Goal: Use online tool/utility: Utilize a website feature to perform a specific function

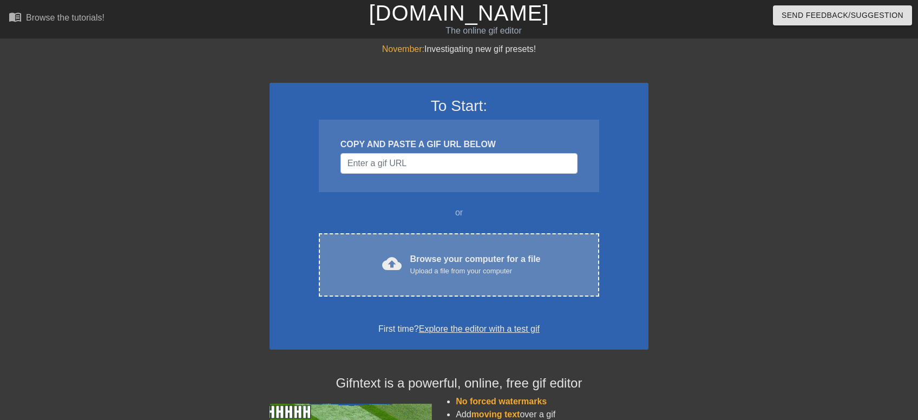
click at [482, 263] on div "Browse your computer for a file Upload a file from your computer" at bounding box center [475, 265] width 130 height 24
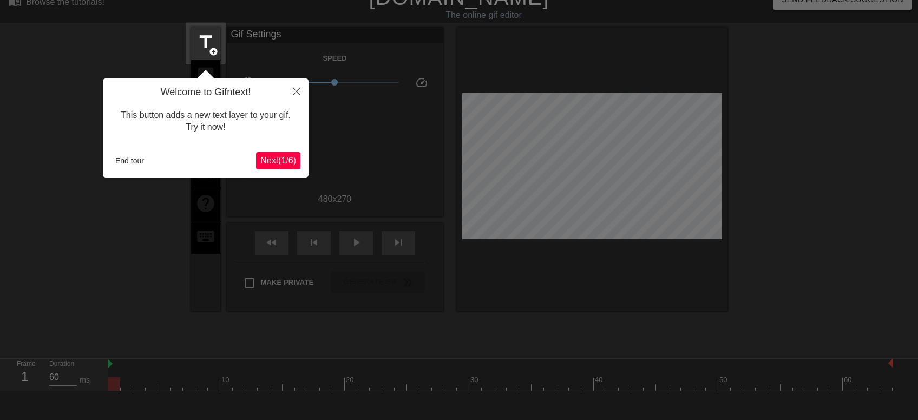
scroll to position [26, 0]
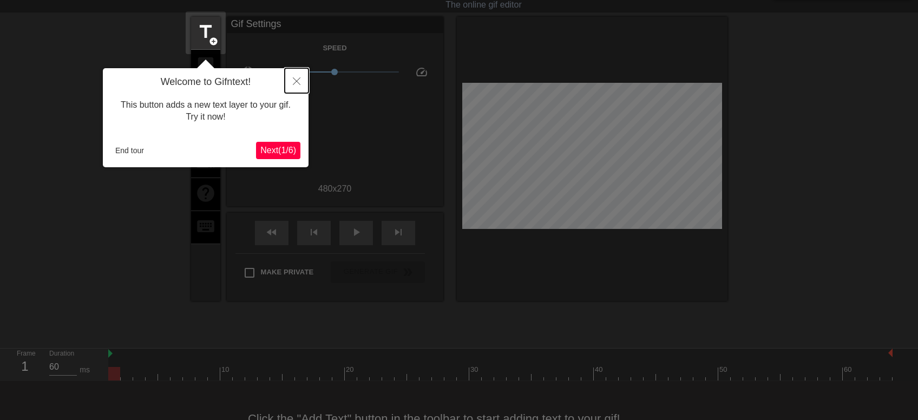
click at [299, 78] on button "Close" at bounding box center [297, 80] width 24 height 25
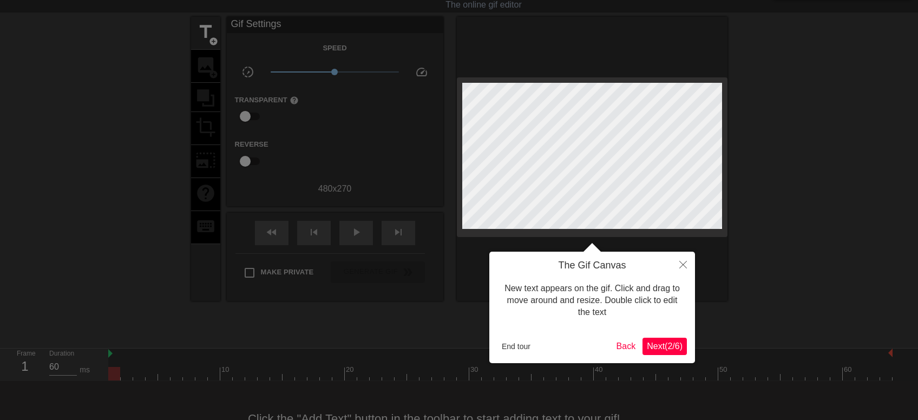
scroll to position [0, 0]
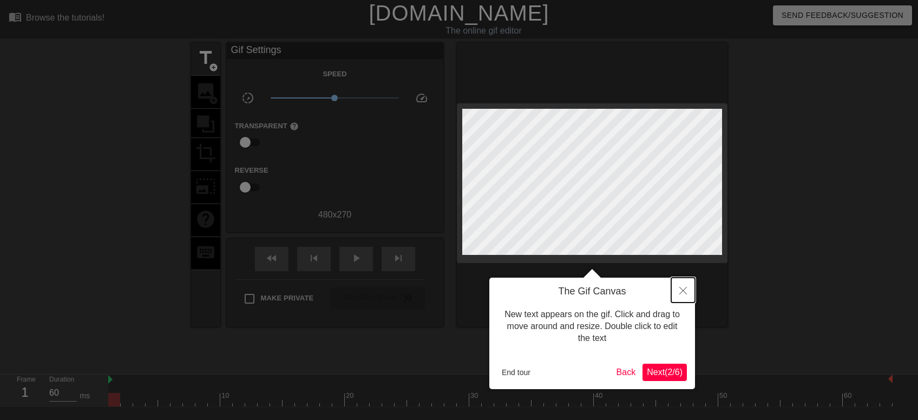
click at [681, 287] on button "Close" at bounding box center [683, 290] width 24 height 25
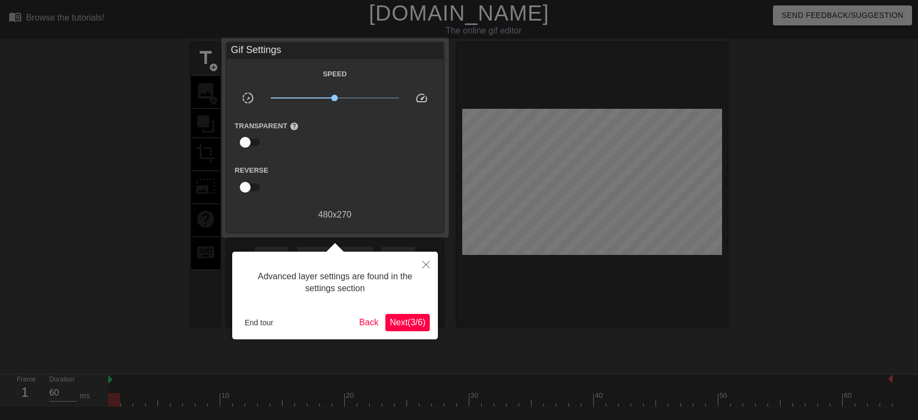
scroll to position [26, 0]
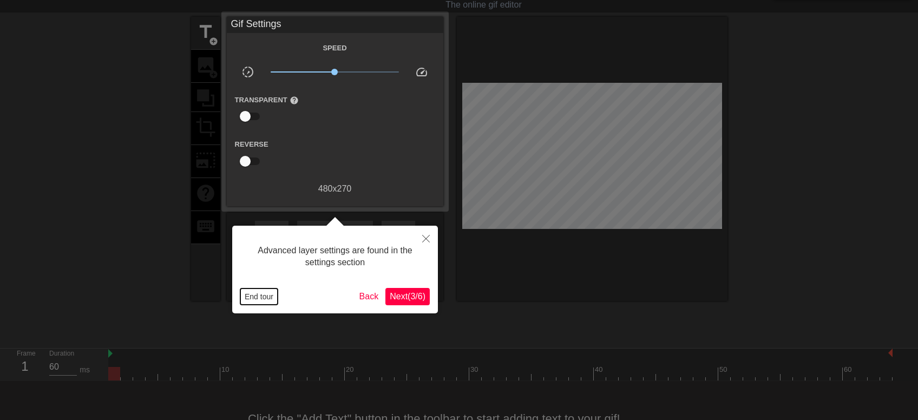
click at [252, 297] on button "End tour" at bounding box center [258, 297] width 37 height 16
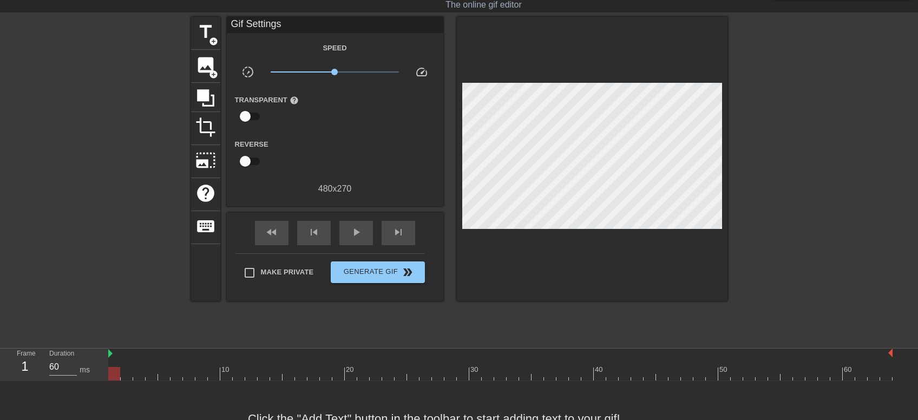
scroll to position [0, 0]
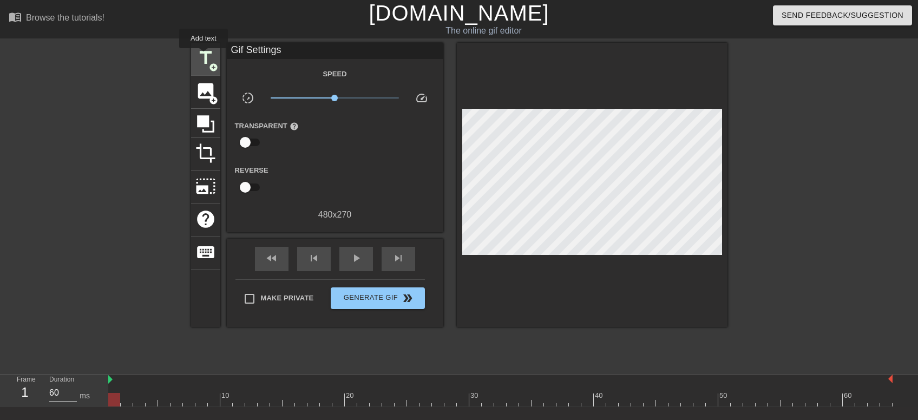
click at [204, 56] on span "title" at bounding box center [205, 58] width 21 height 21
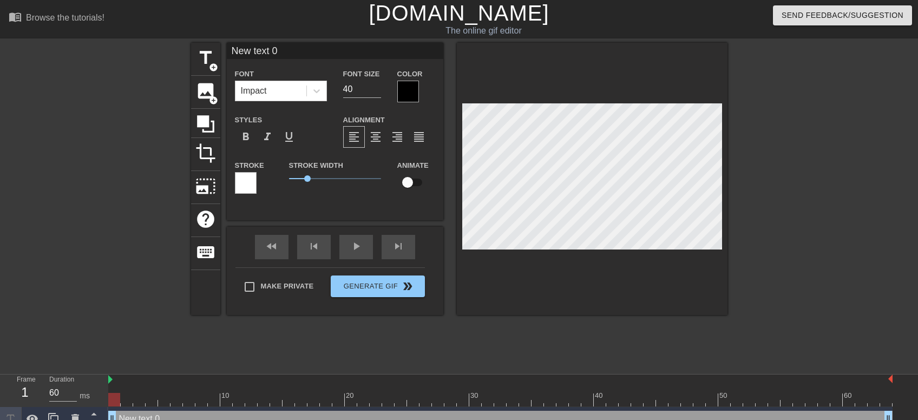
scroll to position [0, 1]
type input "New text"
type textarea "New text"
type input "New text"
type textarea "New text"
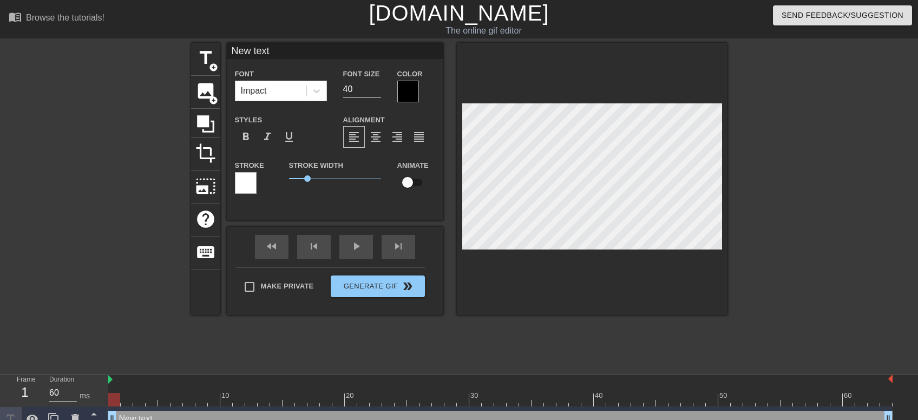
scroll to position [0, 1]
type input "New tex"
type textarea "New tex"
type input "New te"
type textarea "New te"
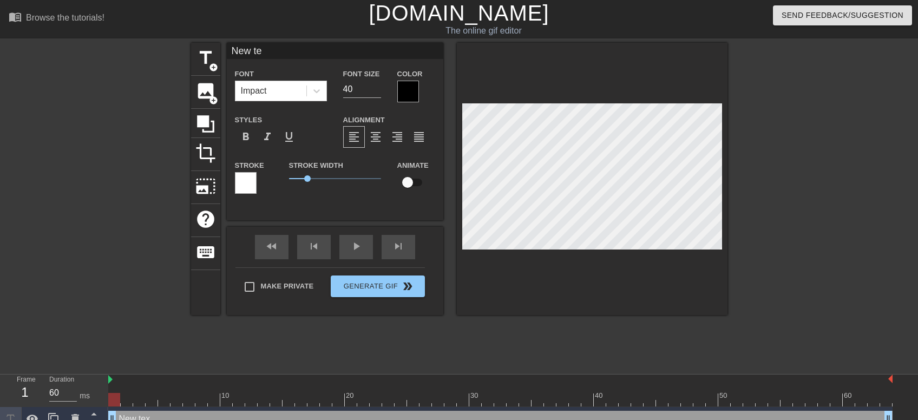
type input "New t"
type textarea "New t"
type input "New"
type textarea "New"
type input "New"
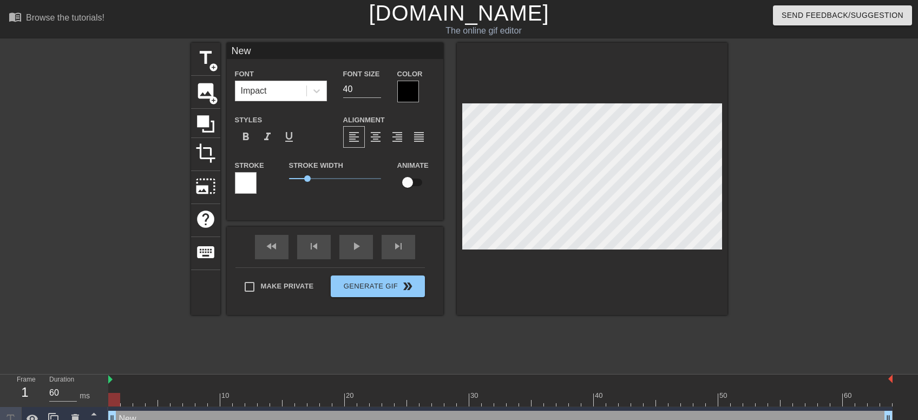
type textarea "New"
type input "Ne"
type textarea "Ne"
type input "N"
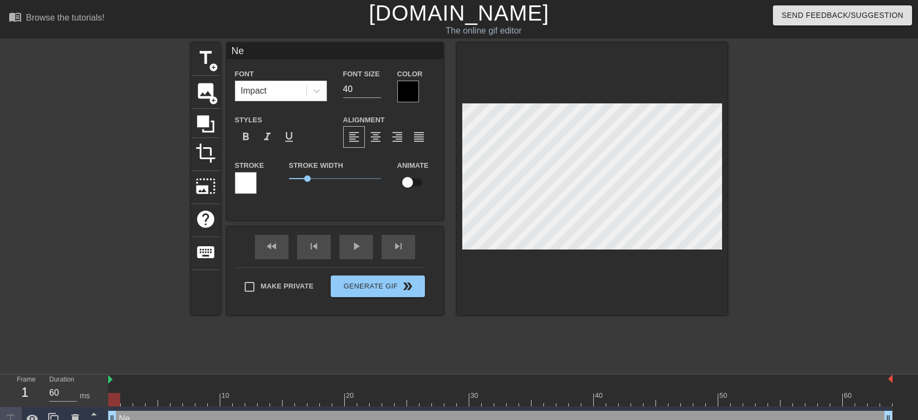
type textarea "N"
type input "T"
type textarea "T"
type input "TH"
type textarea "TH"
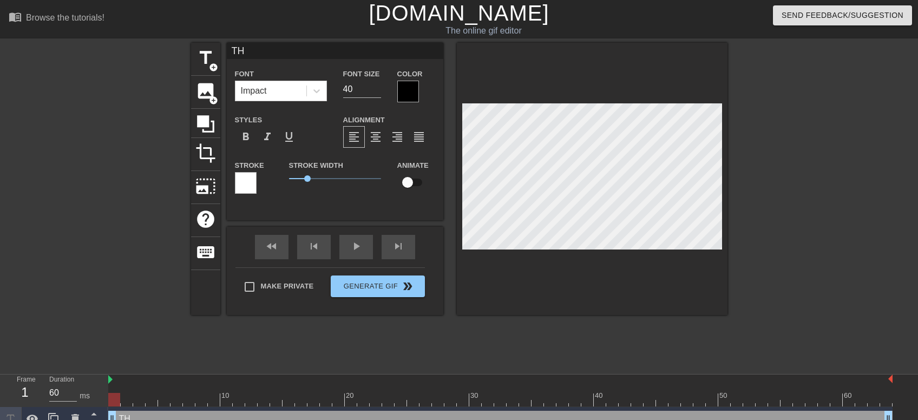
type input "THE"
type textarea "THE"
type input "THEY"
type textarea "THEY"
type input "THEY"
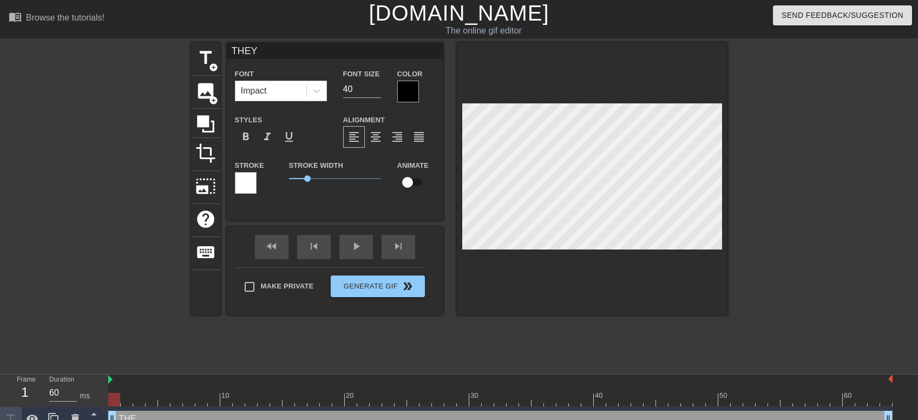
type textarea "THEY"
type input "THEY S"
type textarea "THEY S"
type input "THEY SE"
type textarea "THEY SE"
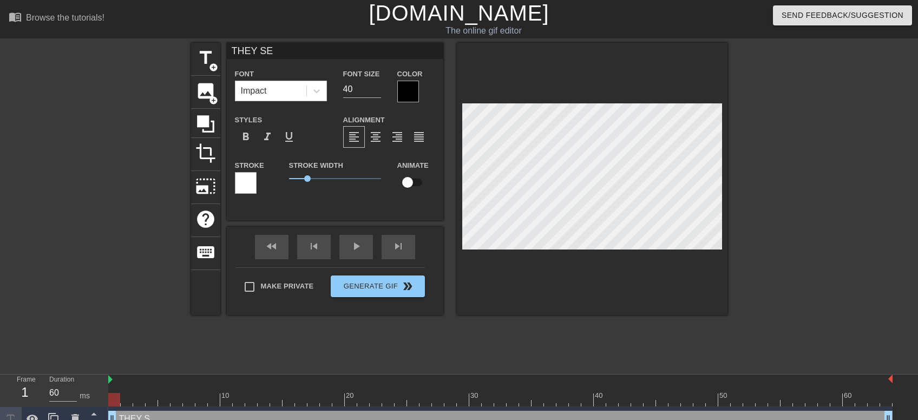
type input "THEY SEE"
type textarea "THEY SEE"
type input "THEY SEE"
type textarea "THEY SEE"
type input "THEY SEE M"
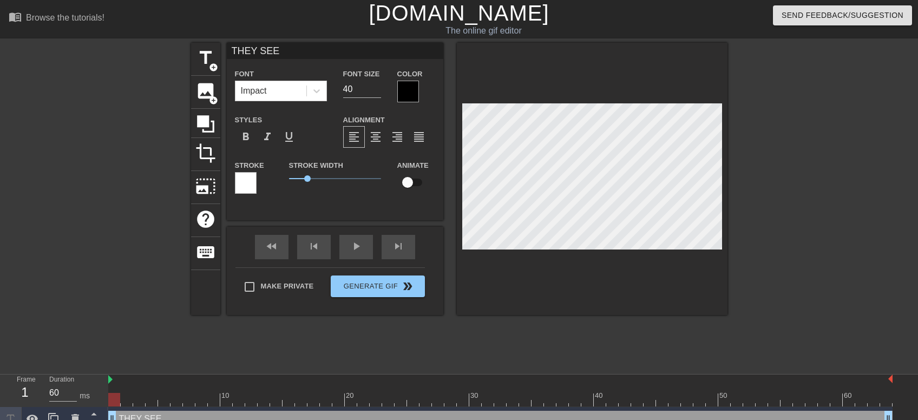
type textarea "THEY SEE M"
type input "THEY SEE ME"
type textarea "THEY SEE ME"
type input "THEY SEE ME"
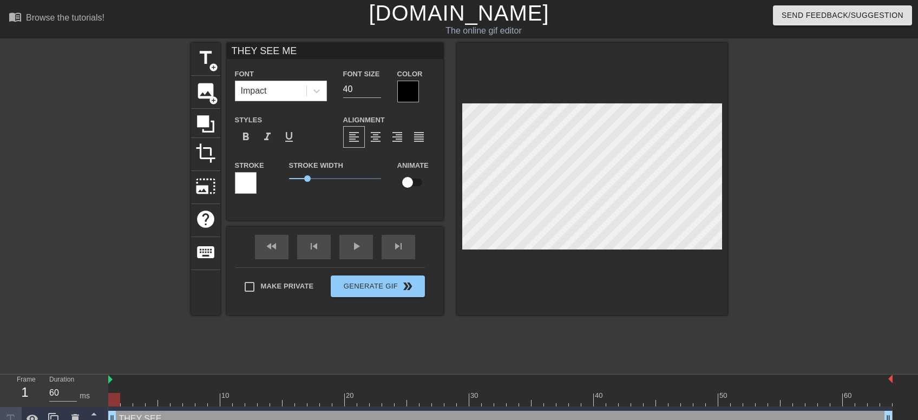
type textarea "THEY SEE ME"
type input "THEY SEE ME S"
type textarea "THEY SEE ME S"
type input "THEY SEE ME SH"
type textarea "THEY SEE ME SH"
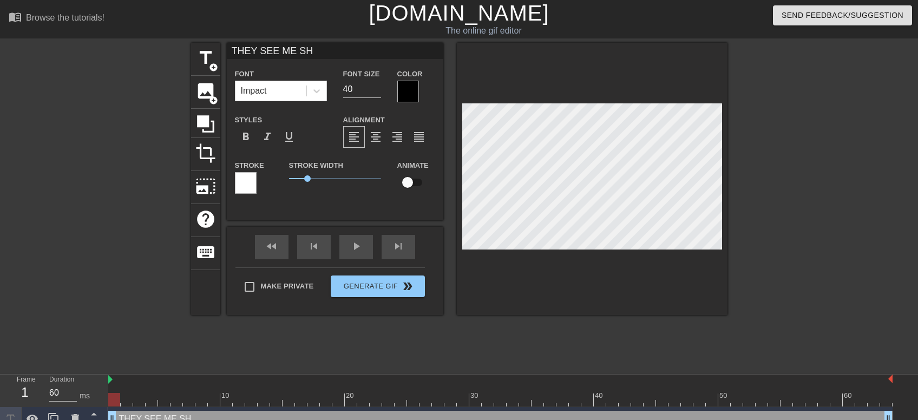
type input "THEY SEE ME SHE"
type textarea "THEY SEE ME SHE"
type input "THEY SEE ME SHEE"
type textarea "THEY SEE ME SHEE"
type input "THEY SEE ME SHEET"
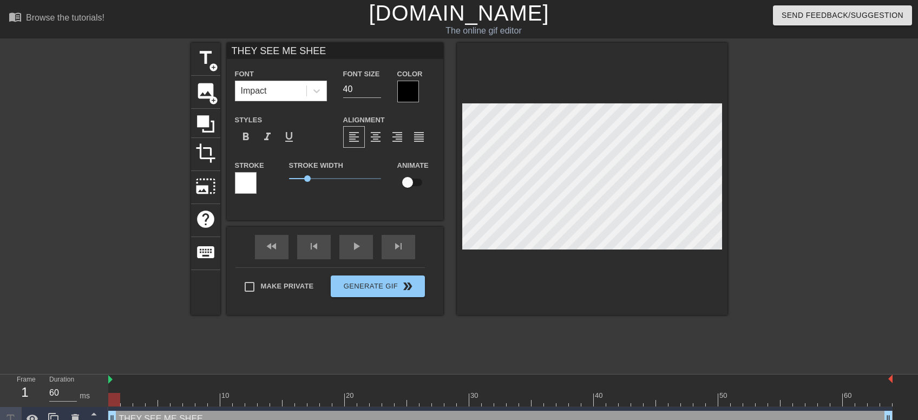
type textarea "THEY SEE ME SHEET"
type input "THEY SEE ME SHEETI"
type textarea "THEY SEE ME SHEETI"
type input "THEY SEE ME SHEETIN"
type textarea "THEY SEE ME SHEETIN"
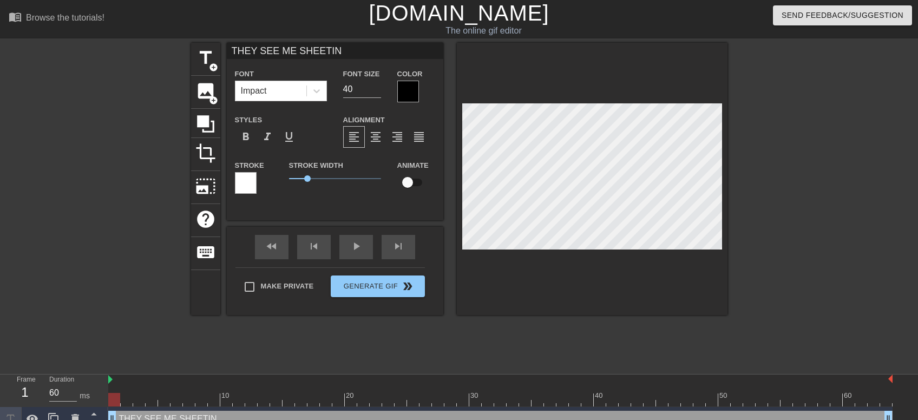
scroll to position [0, 4]
type input "THEY SEE ME SHEETIN'"
type textarea "THEY SEE ME SHEETIN'"
click at [816, 195] on div at bounding box center [822, 205] width 162 height 325
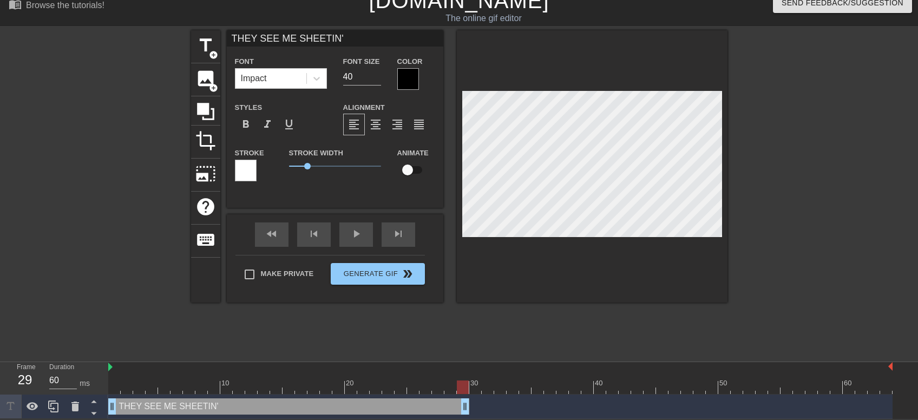
drag, startPoint x: 887, startPoint y: 406, endPoint x: 461, endPoint y: 403, distance: 426.1
click at [461, 403] on div "THEY SEE ME SHEETIN' drag_handle drag_handle" at bounding box center [288, 406] width 361 height 16
click at [51, 402] on icon at bounding box center [53, 407] width 10 height 12
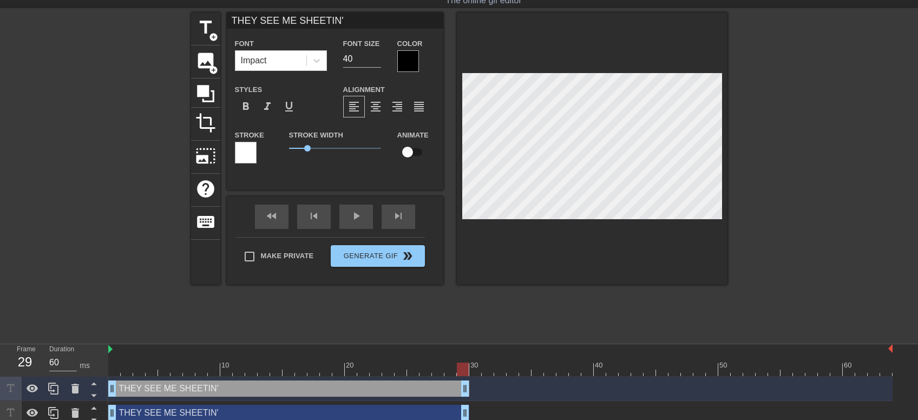
scroll to position [37, 0]
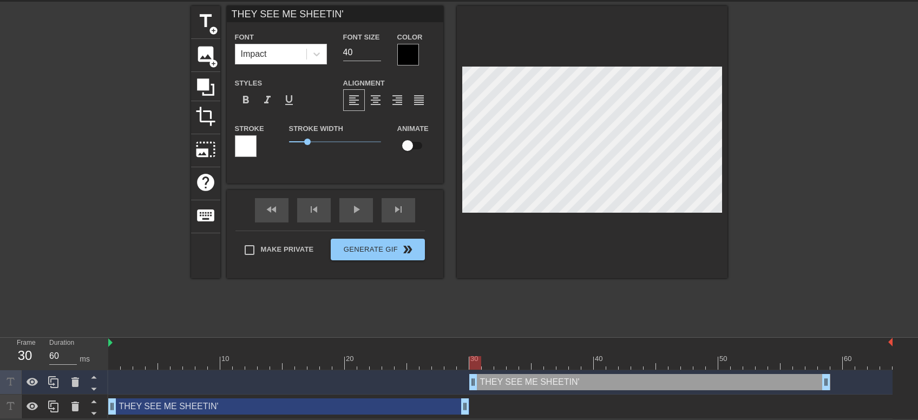
drag, startPoint x: 420, startPoint y: 385, endPoint x: 775, endPoint y: 377, distance: 355.8
click at [775, 377] on div "THEY SEE ME SHEETIN' drag_handle drag_handle" at bounding box center [649, 382] width 361 height 16
drag, startPoint x: 773, startPoint y: 382, endPoint x: 846, endPoint y: 382, distance: 73.6
click at [846, 382] on div "THEY SEE ME SHEETIN' drag_handle drag_handle" at bounding box center [712, 382] width 361 height 16
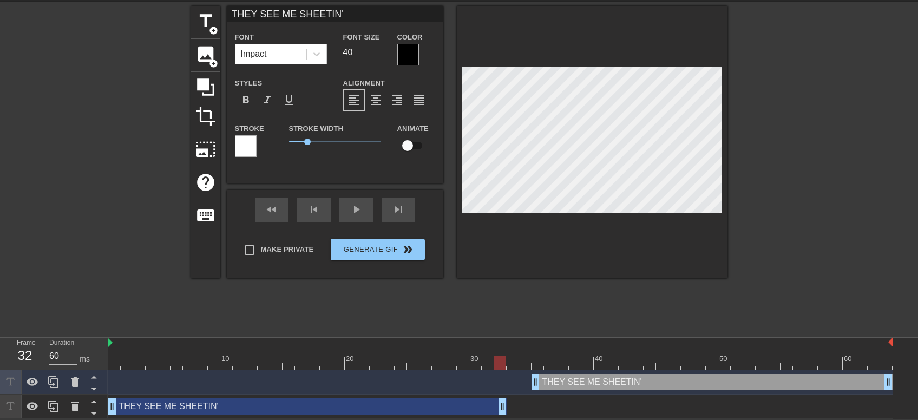
drag, startPoint x: 468, startPoint y: 408, endPoint x: 505, endPoint y: 408, distance: 36.8
click at [505, 408] on div "THEY SEE ME SHEETIN' drag_handle drag_handle" at bounding box center [307, 406] width 398 height 16
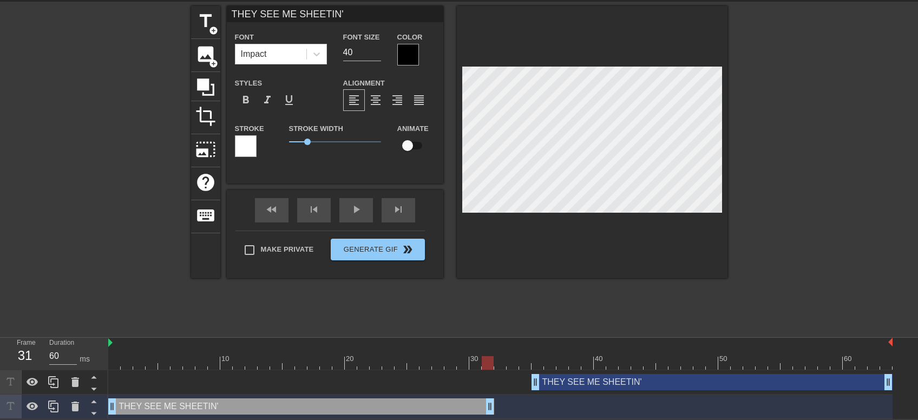
drag, startPoint x: 501, startPoint y: 403, endPoint x: 482, endPoint y: 405, distance: 18.5
click at [482, 405] on div "THEY SEE ME SHEETIN' drag_handle drag_handle" at bounding box center [301, 406] width 386 height 16
drag, startPoint x: 535, startPoint y: 375, endPoint x: 502, endPoint y: 379, distance: 32.7
click at [502, 379] on div "THEY SEE ME SHEETIN' drag_handle drag_handle" at bounding box center [693, 382] width 398 height 16
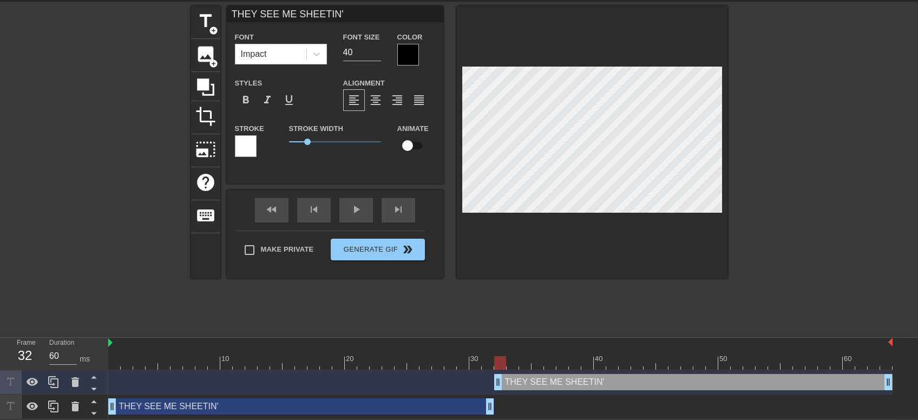
scroll to position [0, 2]
type input "THEY HEETIN'"
type textarea "THEY HEETIN'"
type input "THEY [DEMOGRAPHIC_DATA]'"
type textarea "THEY [DEMOGRAPHIC_DATA]'"
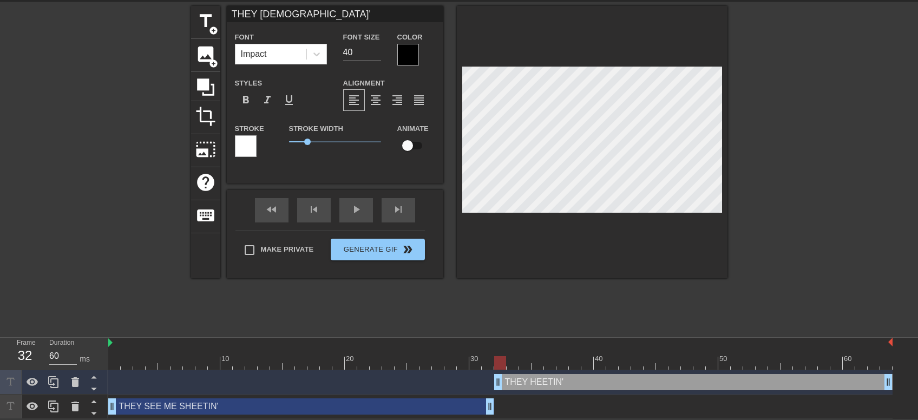
scroll to position [0, 2]
type input "THEY HTIN'"
type textarea "THEY HTIN'"
type input "THEY HATIN'"
type textarea "THEY HATIN'"
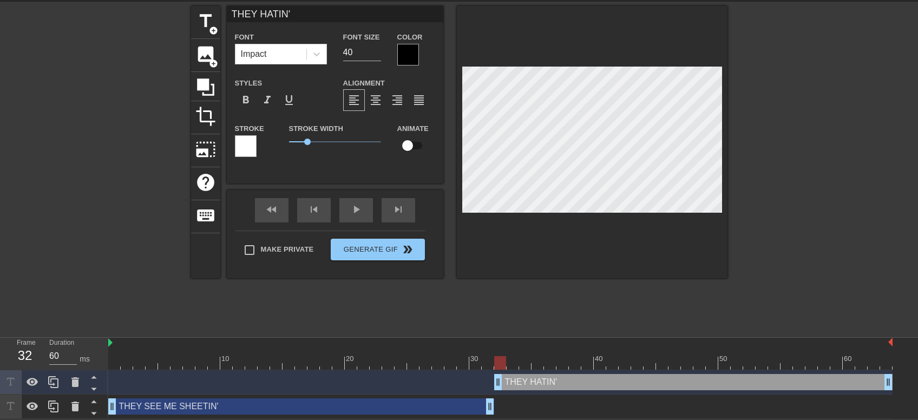
click at [799, 124] on div at bounding box center [822, 168] width 162 height 325
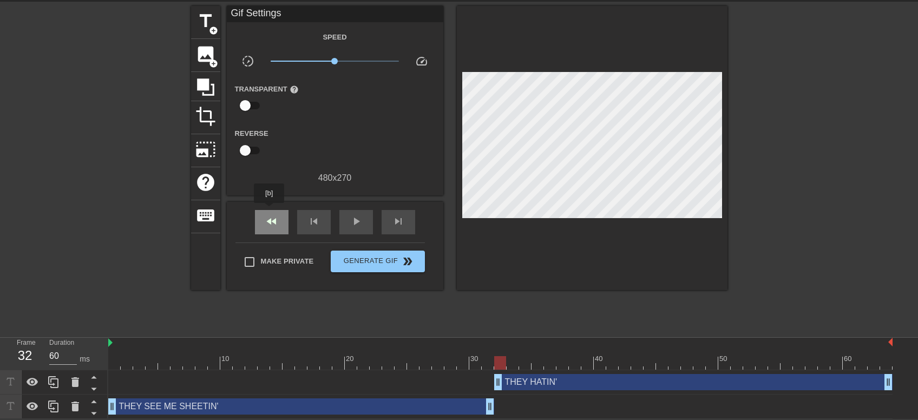
click at [270, 211] on div "fast_rewind" at bounding box center [272, 222] width 34 height 24
click at [350, 215] on span "play_arrow" at bounding box center [356, 221] width 13 height 13
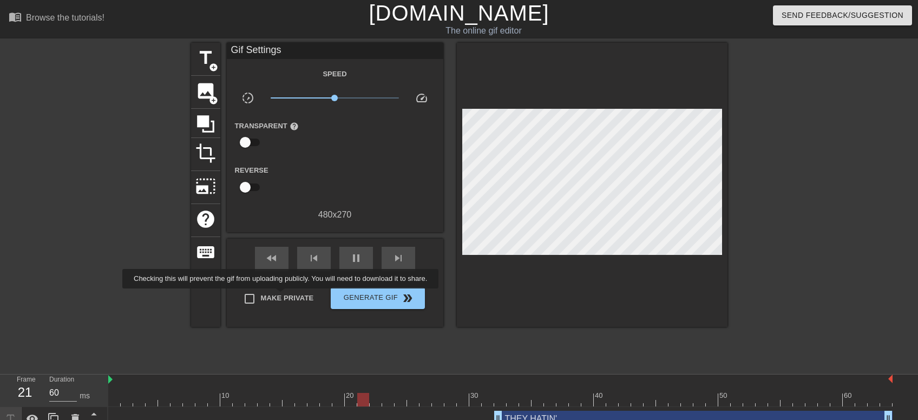
click at [283, 296] on span "Make Private" at bounding box center [287, 298] width 53 height 11
click at [261, 296] on input "Make Private" at bounding box center [249, 298] width 23 height 23
checkbox input "true"
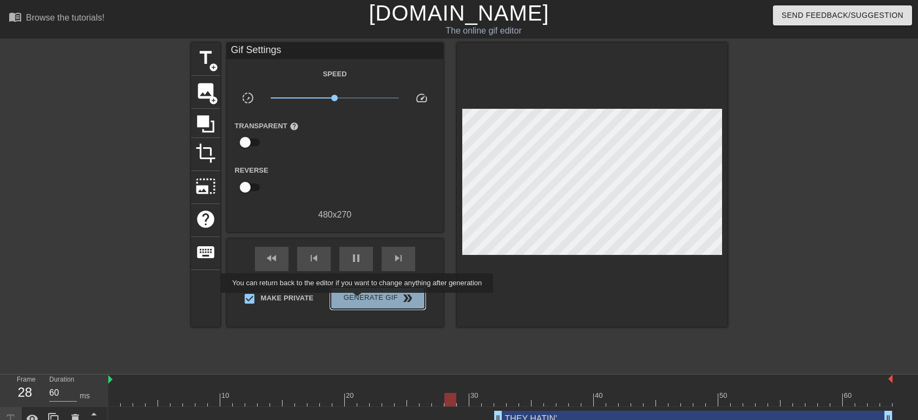
click at [358, 300] on span "Generate Gif double_arrow" at bounding box center [377, 298] width 85 height 13
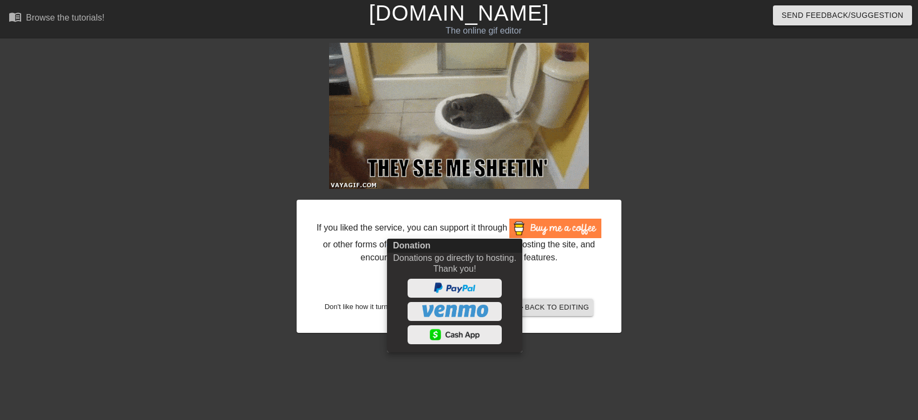
click at [777, 139] on div at bounding box center [459, 210] width 918 height 420
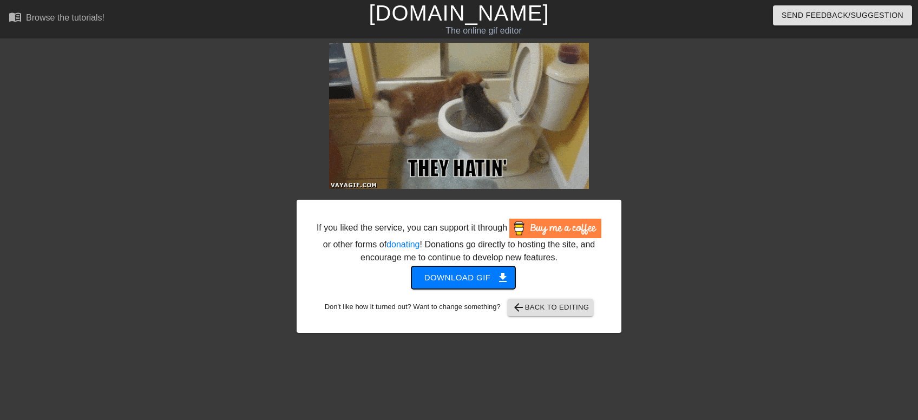
click at [454, 274] on span "Download gif get_app" at bounding box center [463, 278] width 79 height 14
